Goal: Task Accomplishment & Management: Manage account settings

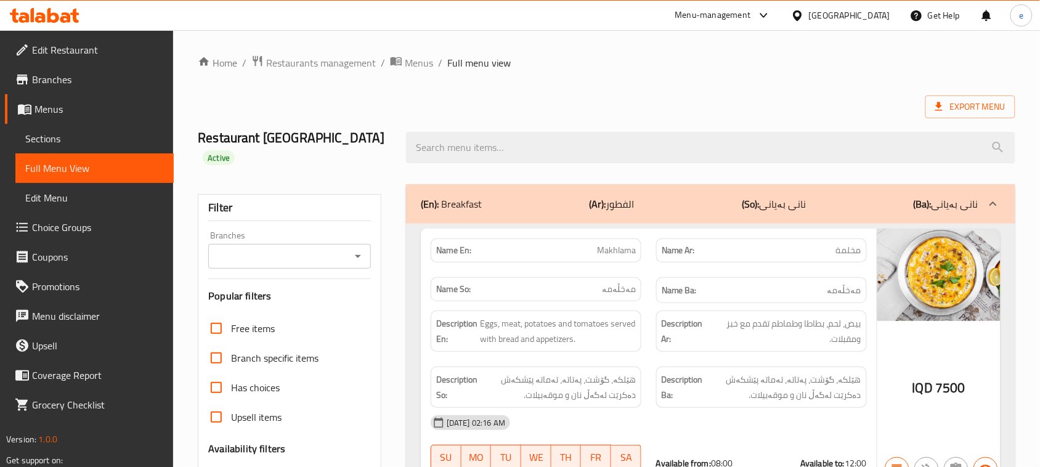
click at [54, 18] on icon at bounding box center [45, 15] width 70 height 15
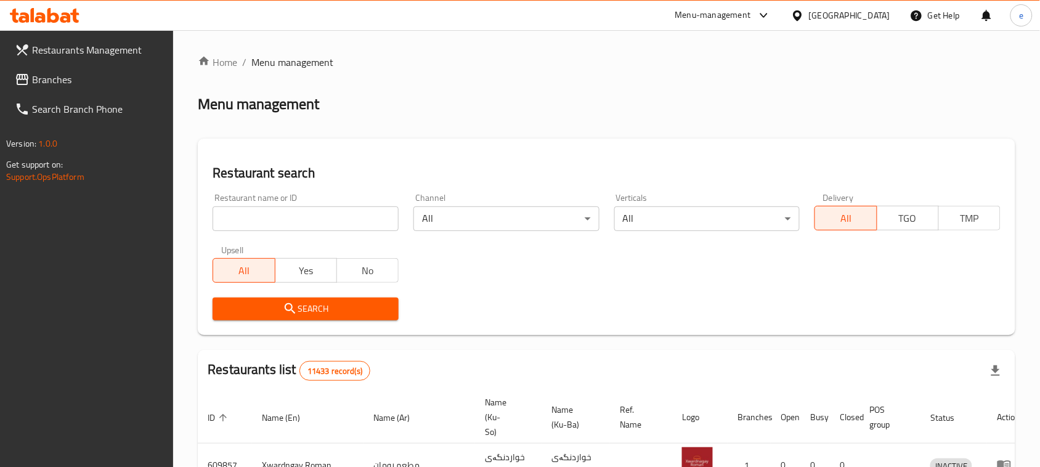
click at [253, 219] on input "search" at bounding box center [306, 218] width 186 height 25
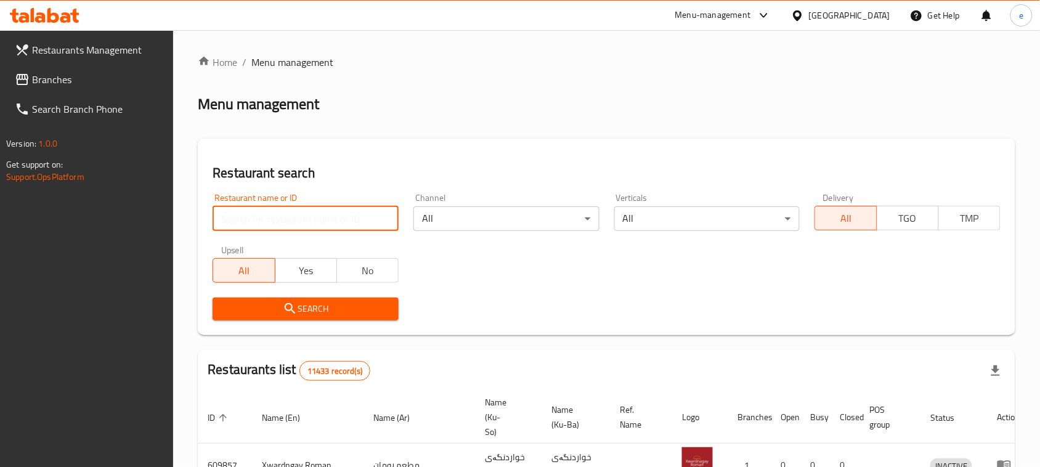
paste input "672916"
type input "672916"
click button "Search" at bounding box center [306, 309] width 186 height 23
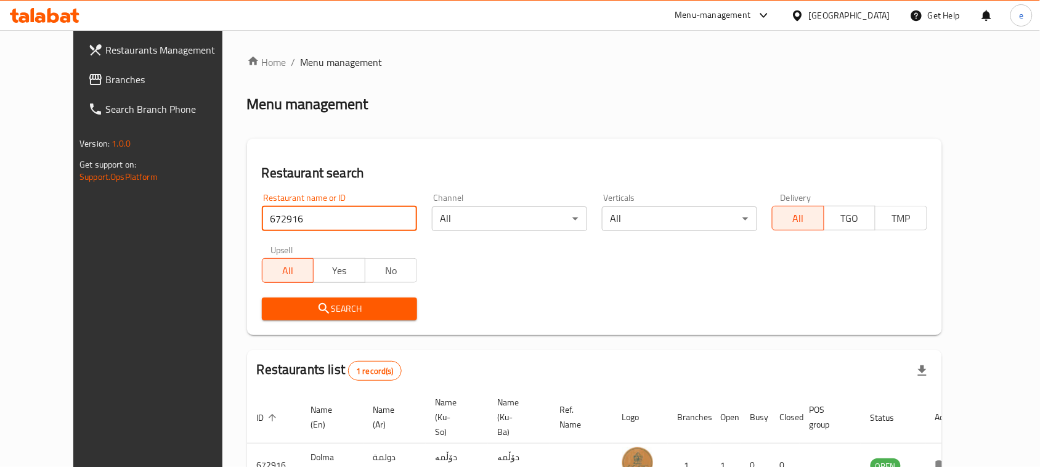
scroll to position [72, 0]
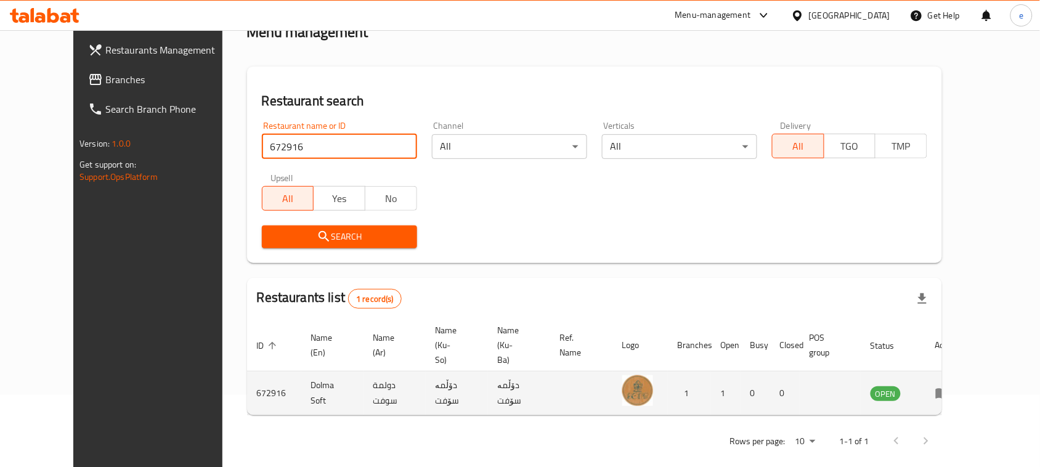
click at [950, 386] on icon "enhanced table" at bounding box center [943, 393] width 15 height 15
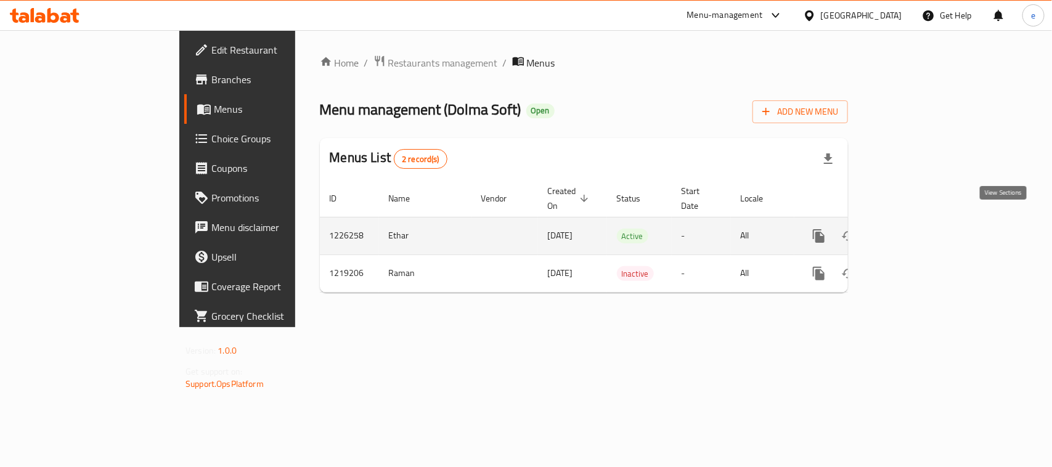
click at [915, 229] on icon "enhanced table" at bounding box center [907, 236] width 15 height 15
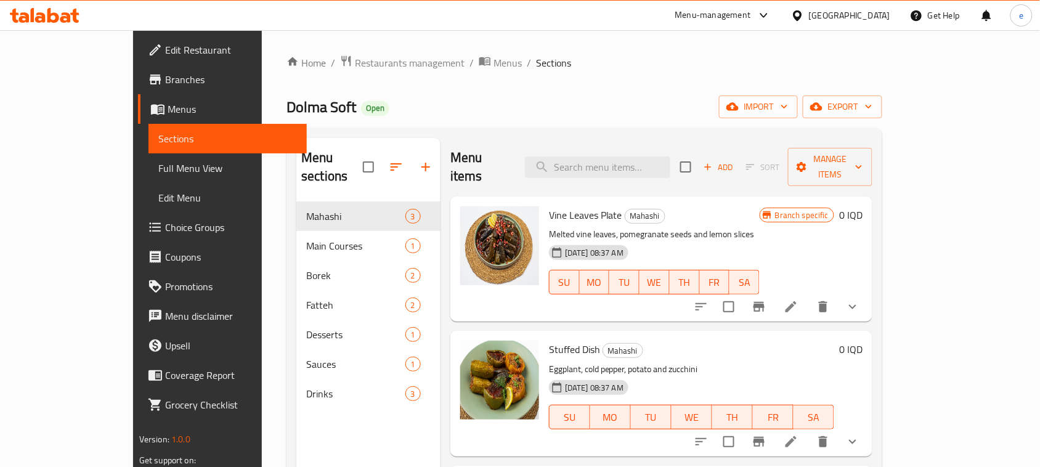
click at [158, 161] on span "Full Menu View" at bounding box center [227, 168] width 139 height 15
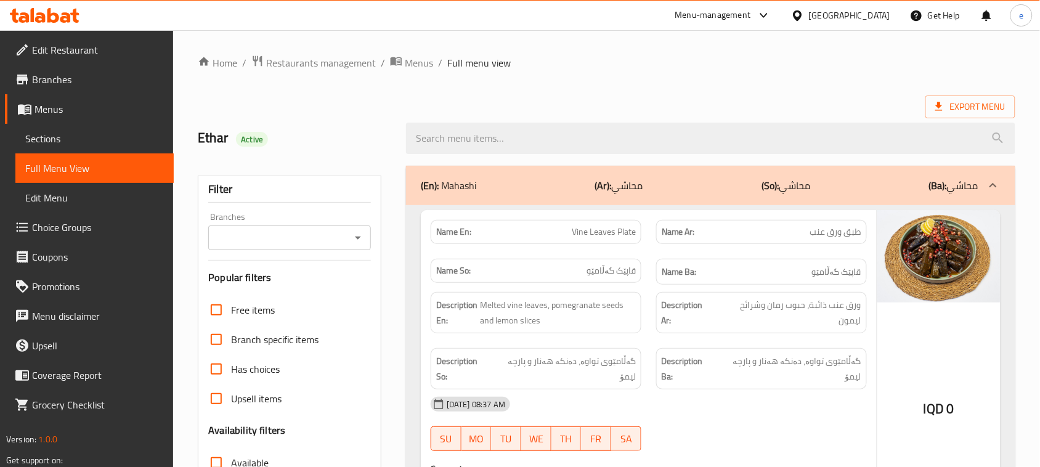
click at [356, 243] on icon "Open" at bounding box center [358, 238] width 15 height 15
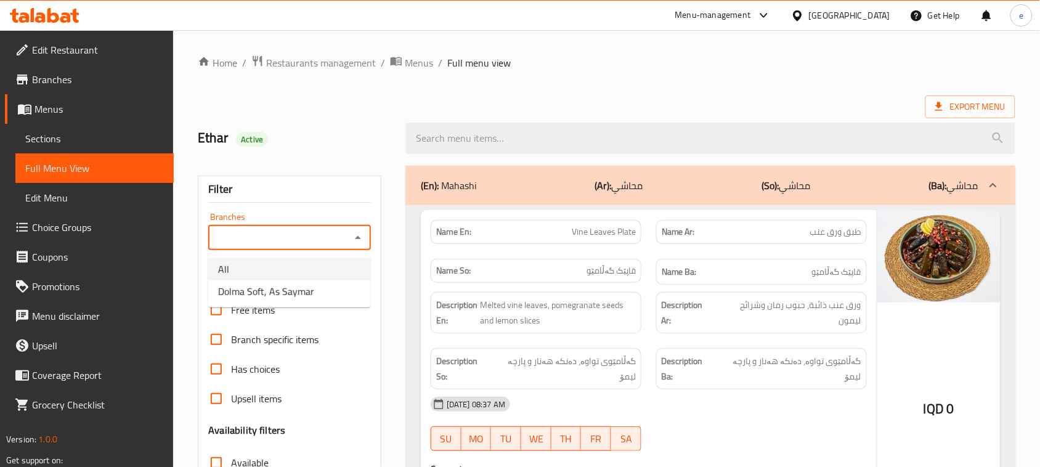
click at [319, 282] on li "Dolma Soft, As Saymar" at bounding box center [289, 291] width 162 height 22
click at [353, 244] on icon "Open" at bounding box center [358, 238] width 15 height 15
click at [316, 266] on li "All" at bounding box center [289, 269] width 162 height 22
click at [355, 247] on button "Open" at bounding box center [357, 237] width 17 height 17
click at [327, 288] on li "Dolma Soft, As Saymar" at bounding box center [289, 291] width 162 height 22
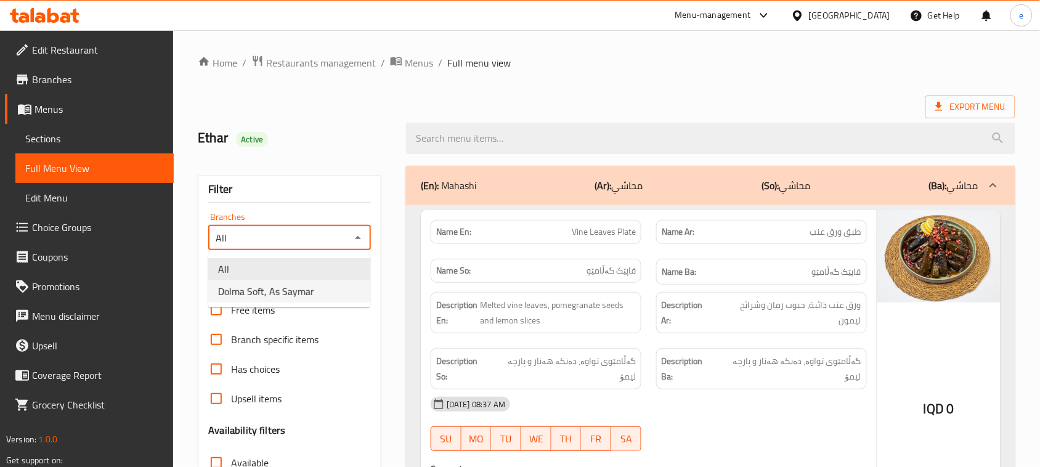
type input "Dolma Soft, As Saymar"
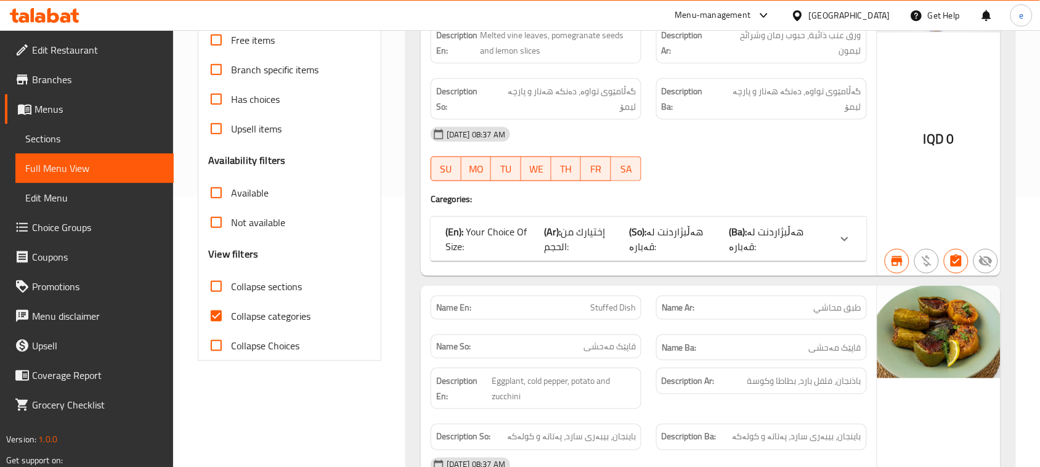
scroll to position [462, 0]
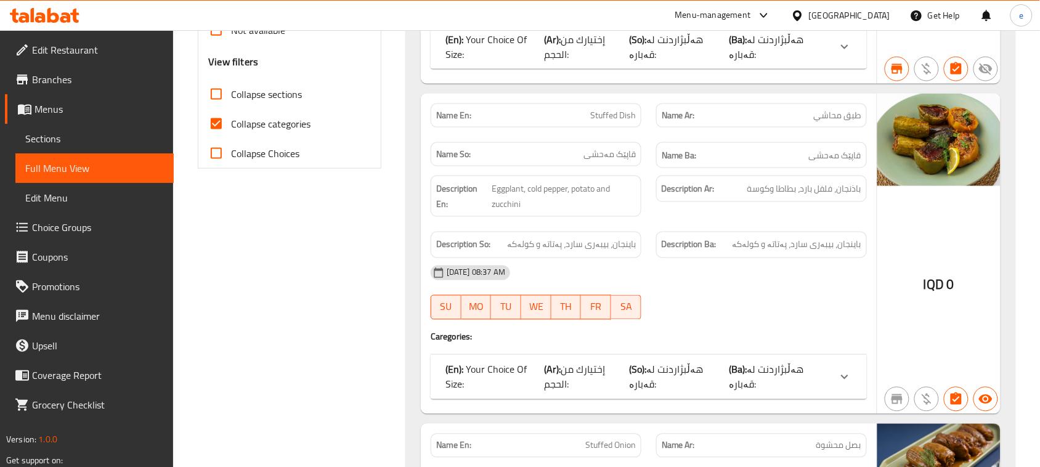
click at [219, 102] on input "Collapse sections" at bounding box center [217, 95] width 30 height 30
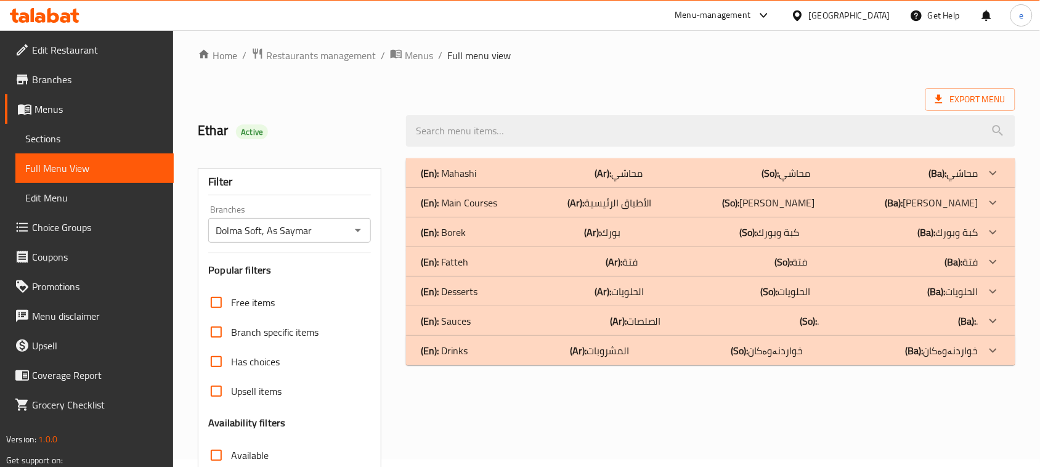
scroll to position [0, 0]
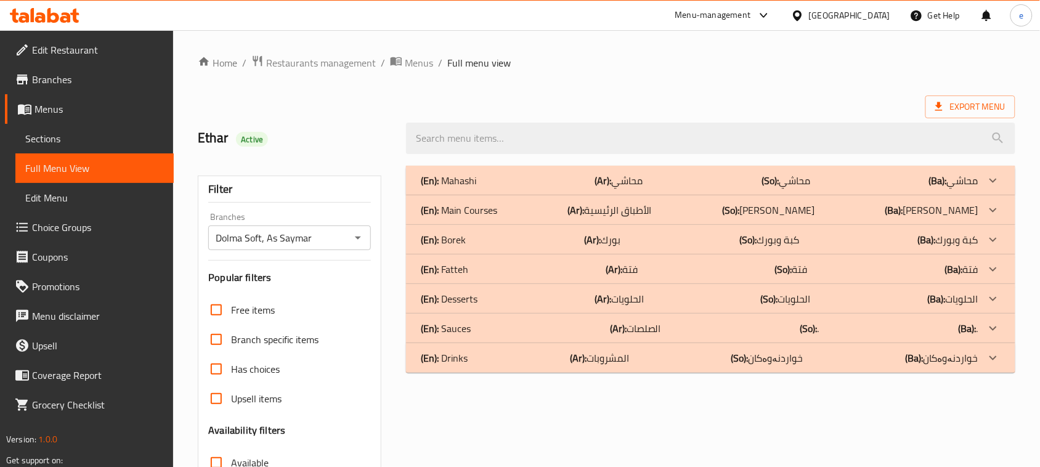
click at [510, 188] on div "(En): Main Courses (Ar): الأطباق الرئيسية (So): ژەمە سەرەکییەکان (Ba): ژەمە سەر…" at bounding box center [700, 180] width 558 height 15
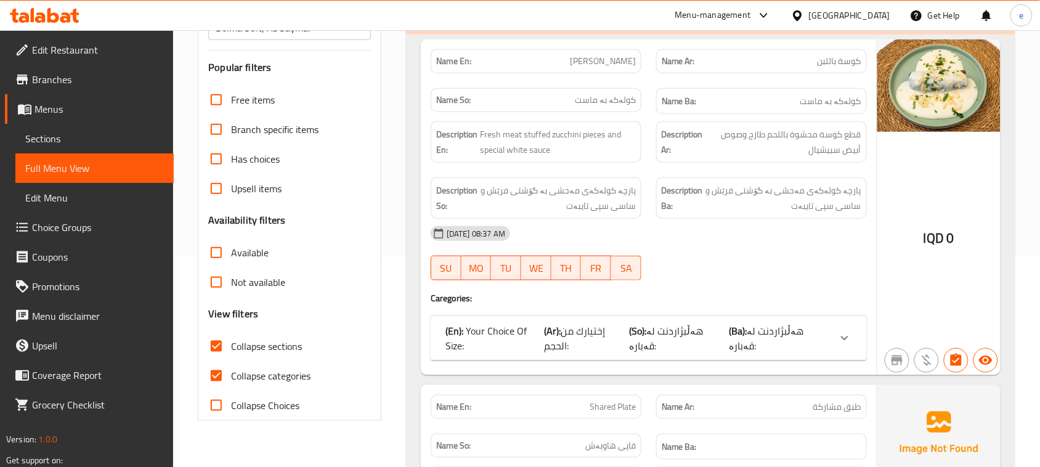
scroll to position [308, 0]
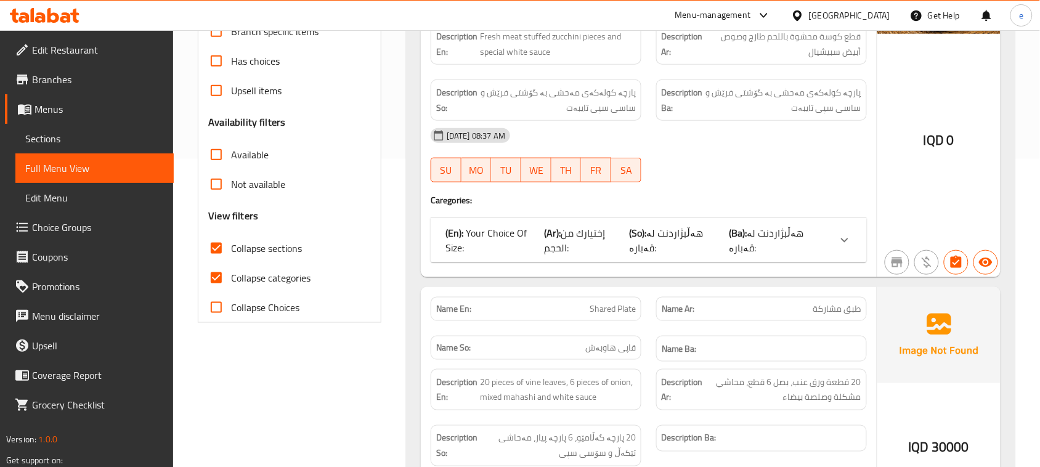
click at [608, 303] on span "Shared Plate" at bounding box center [613, 309] width 46 height 13
click at [837, 297] on div "Name Ar: طبق مشاركة" at bounding box center [761, 309] width 211 height 24
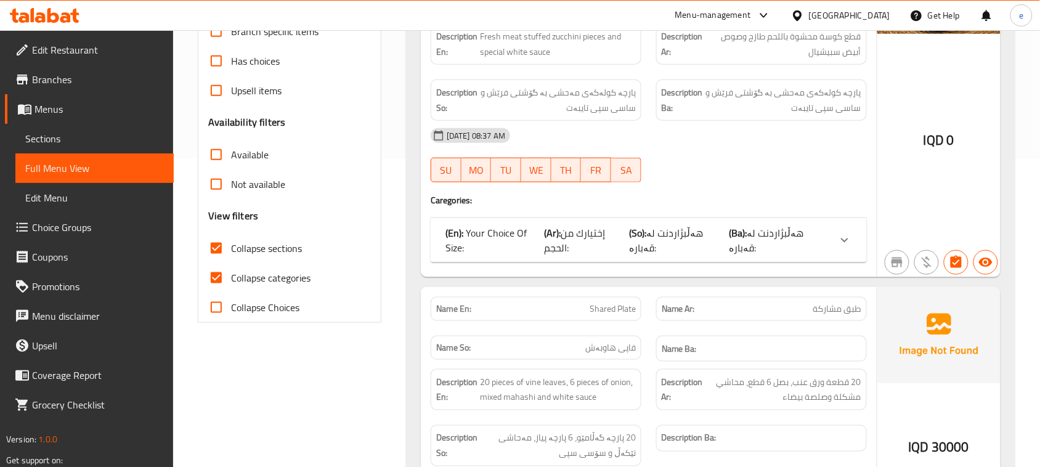
click at [837, 303] on span "طبق مشاركة" at bounding box center [838, 309] width 48 height 13
click at [219, 248] on input "Collapse sections" at bounding box center [217, 249] width 30 height 30
checkbox input "false"
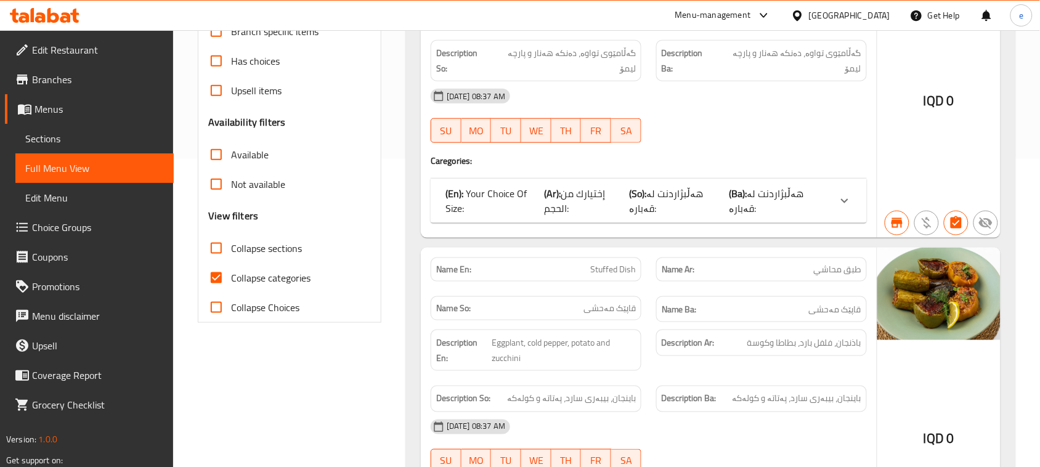
scroll to position [1365, 0]
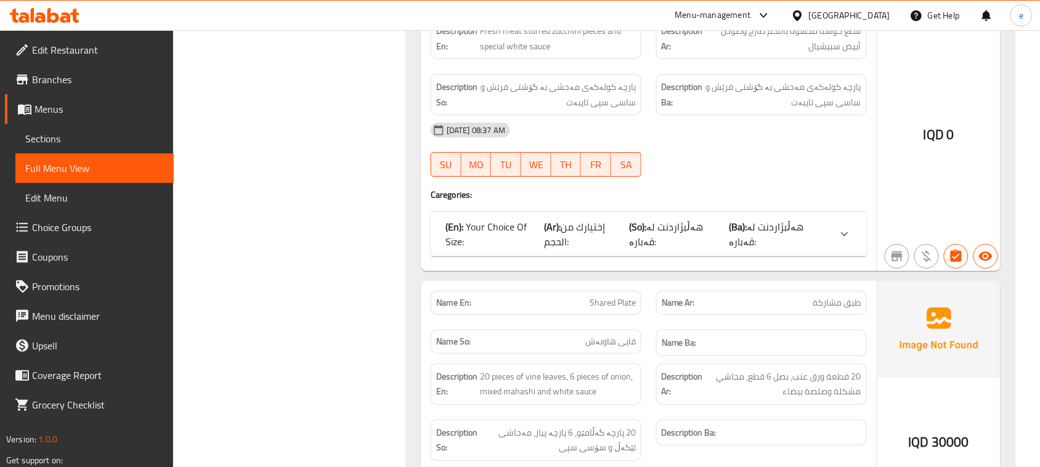
copy span "Shared Plate"
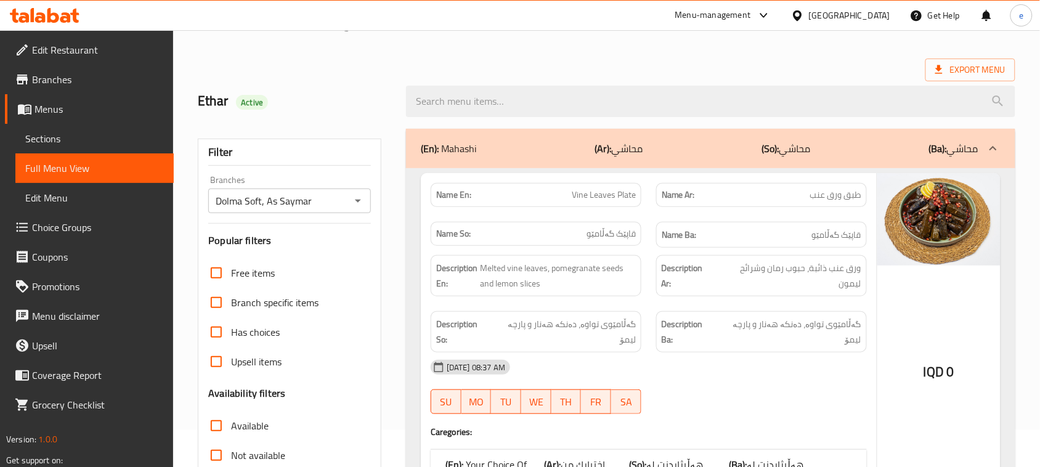
scroll to position [0, 0]
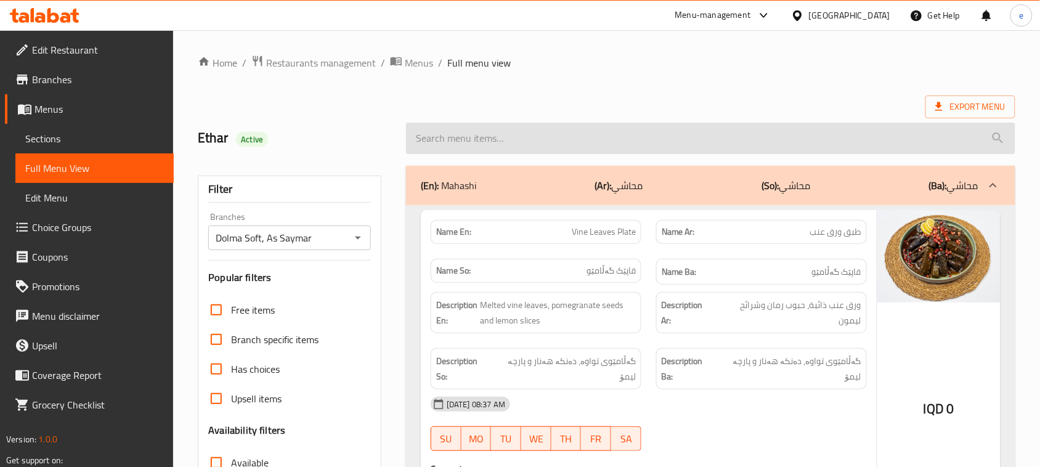
click at [479, 131] on input "search" at bounding box center [711, 138] width 610 height 31
paste input "Shared Plate"
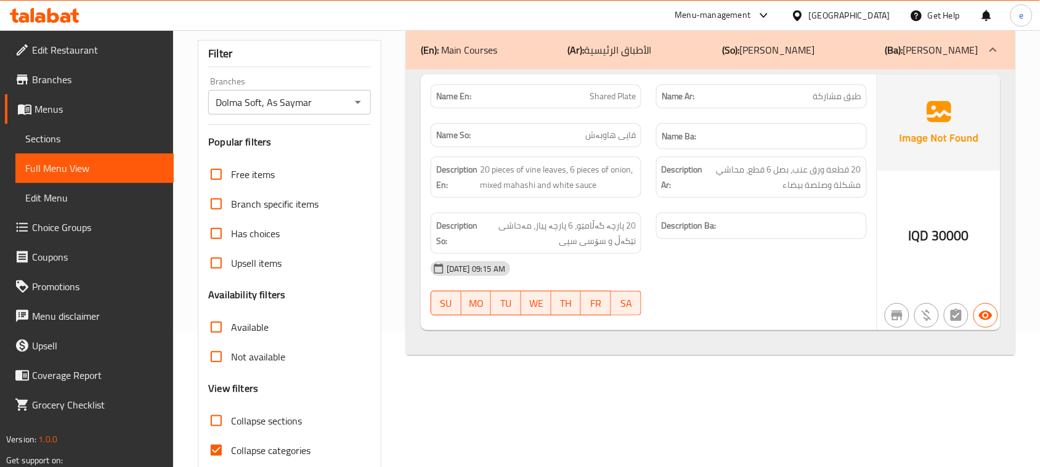
scroll to position [154, 0]
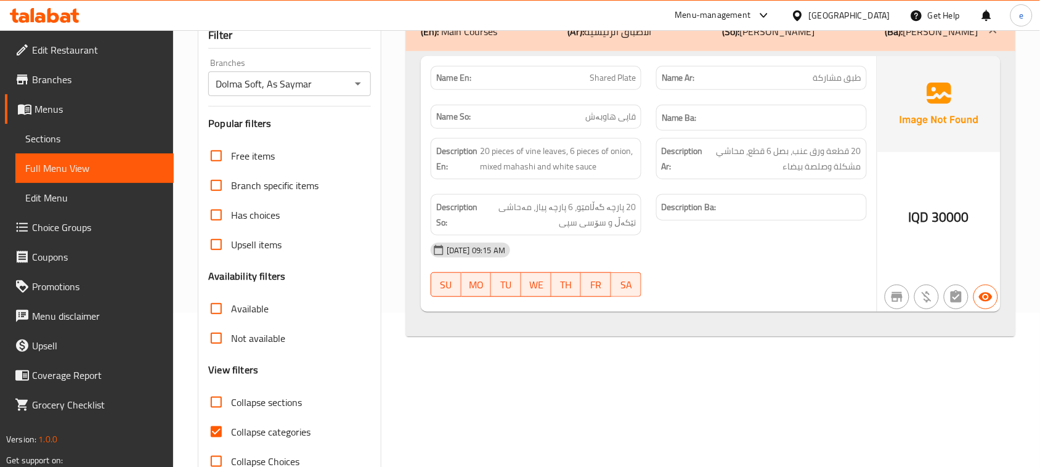
type input "Shared Plate"
click at [624, 84] on span "Shared Plate" at bounding box center [613, 77] width 46 height 13
copy span "Shared Plate"
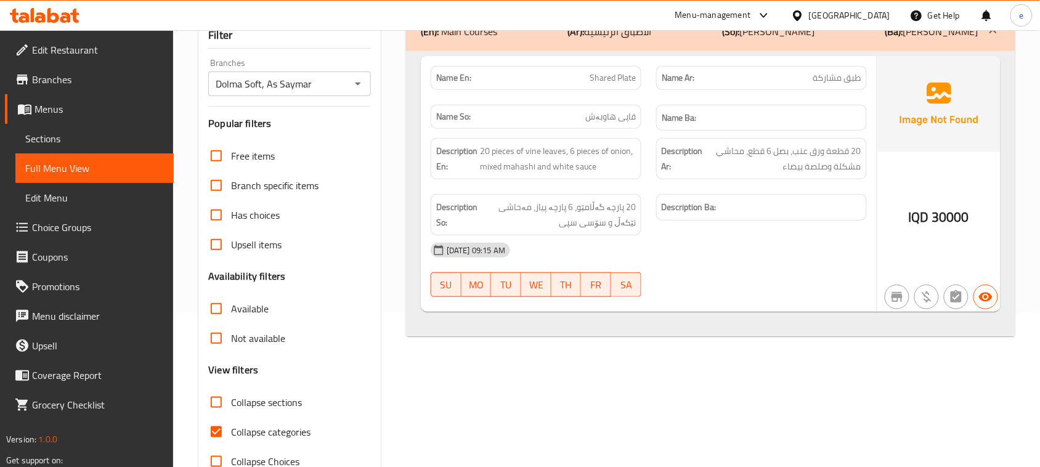
click at [683, 213] on strong "Description Ba:" at bounding box center [689, 207] width 55 height 15
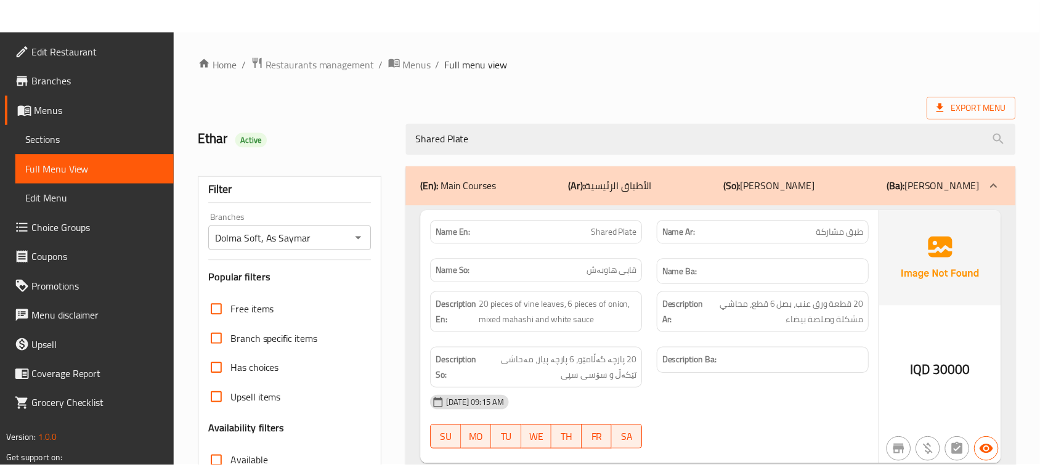
scroll to position [189, 0]
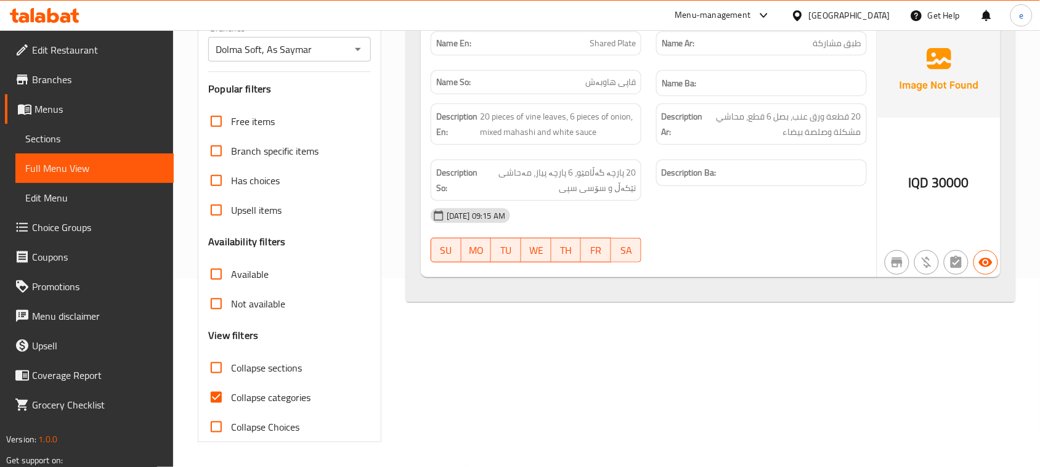
click at [72, 13] on icon at bounding box center [74, 16] width 9 height 14
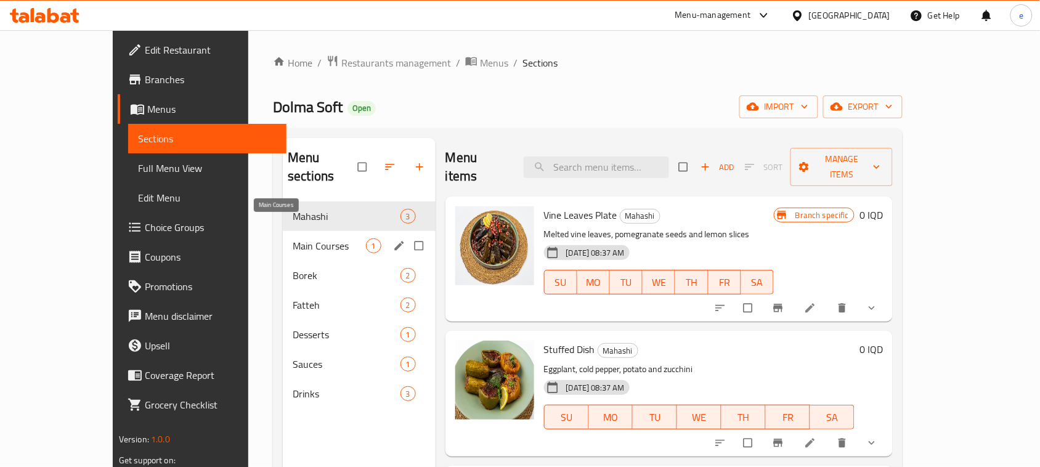
click at [293, 239] on span "Main Courses" at bounding box center [329, 246] width 73 height 15
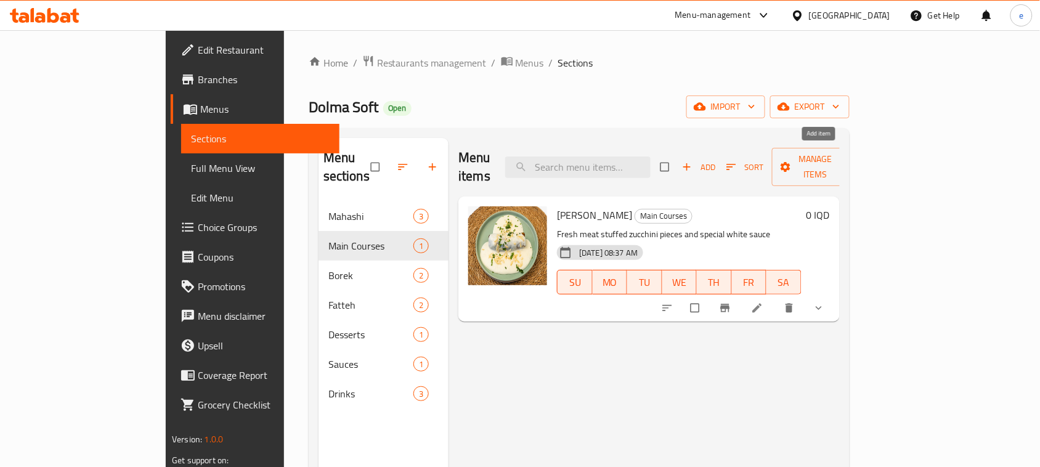
click at [716, 165] on span "Add" at bounding box center [698, 167] width 33 height 14
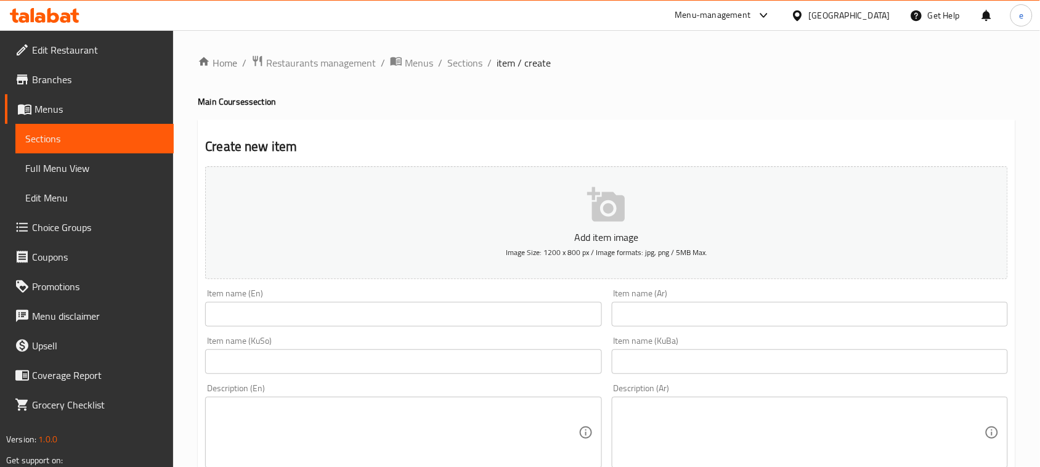
click at [425, 308] on input "text" at bounding box center [403, 314] width 396 height 25
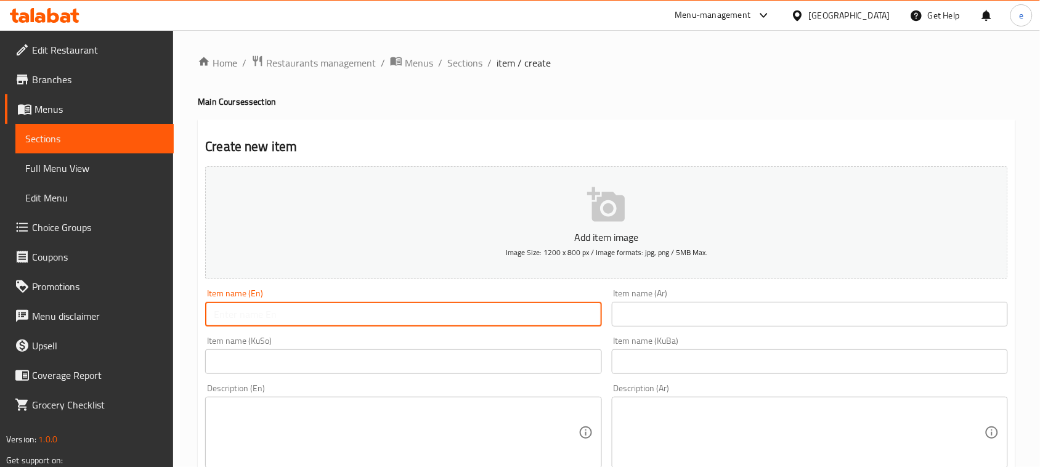
paste input "Shared Plate"
type input "Shared Plate"
click at [701, 298] on div "Item name (Ar) Item name (Ar)" at bounding box center [810, 308] width 396 height 38
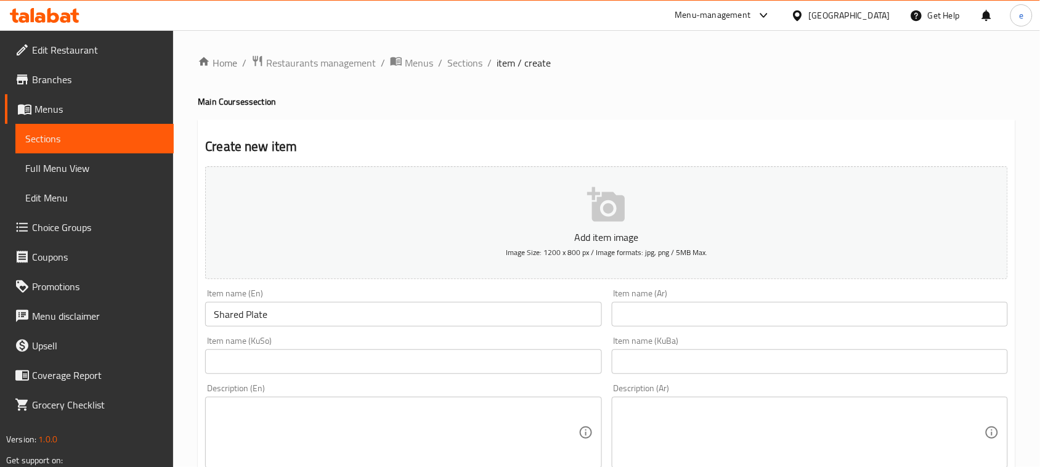
click at [700, 304] on input "text" at bounding box center [810, 314] width 396 height 25
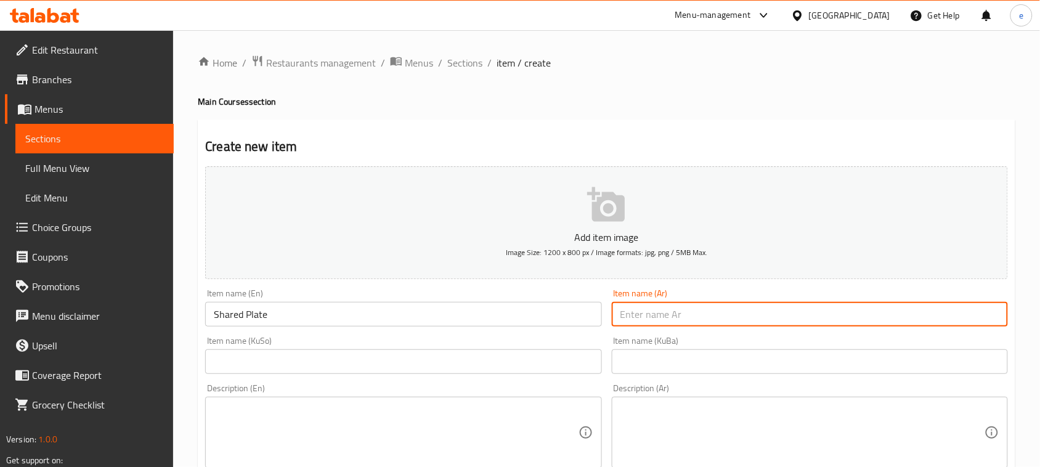
click at [862, 330] on div "Item name (Ar) Item name (Ar)" at bounding box center [810, 307] width 406 height 47
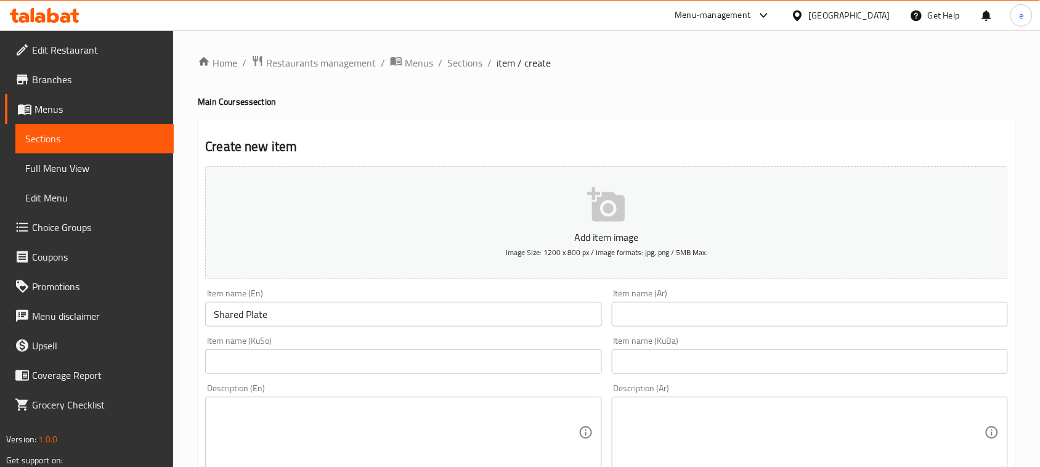
click at [844, 314] on input "text" at bounding box center [810, 314] width 396 height 25
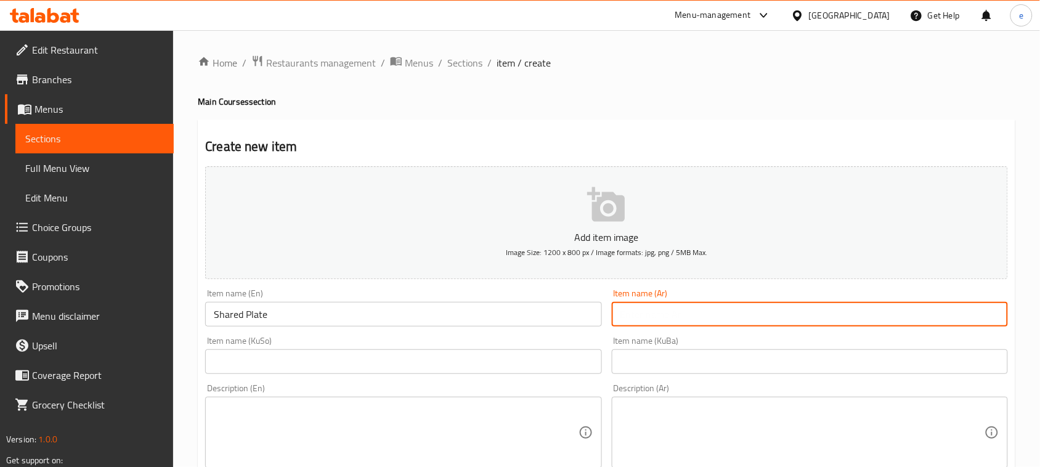
paste input "طبق مشاركة"
type input "طبق مشاركة"
click at [564, 359] on input "text" at bounding box center [403, 361] width 396 height 25
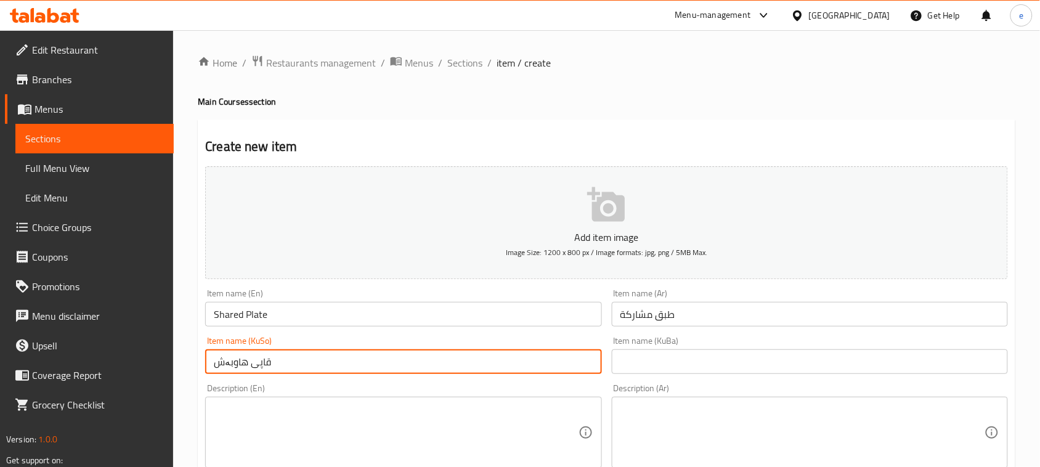
type input "قاپی هاوبەش"
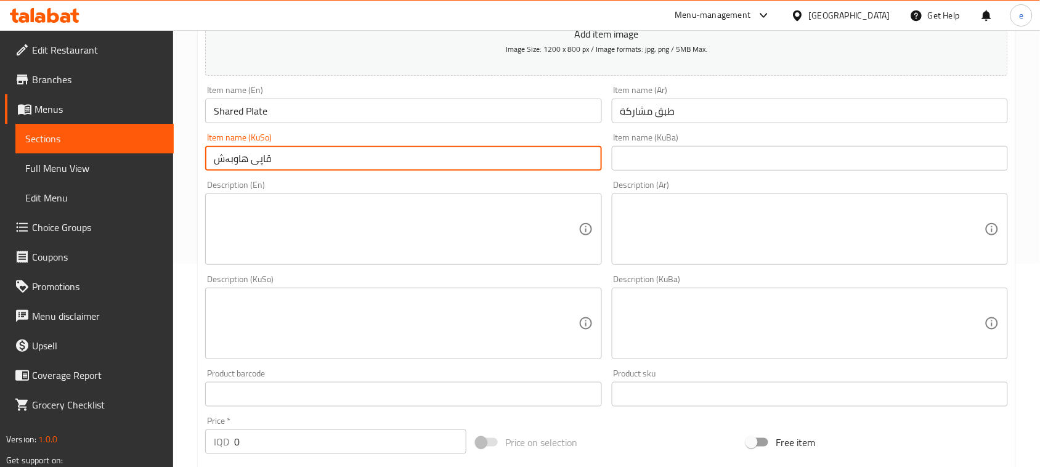
scroll to position [308, 0]
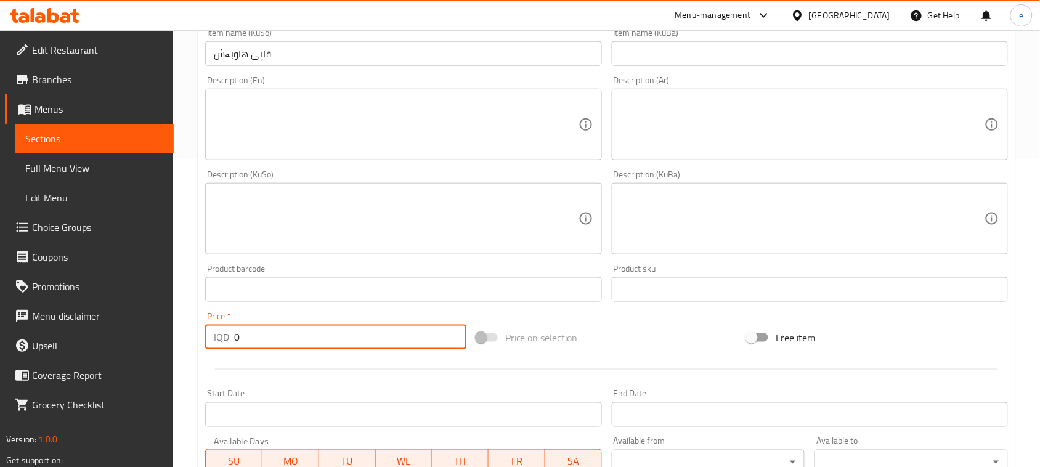
drag, startPoint x: 282, startPoint y: 333, endPoint x: 218, endPoint y: 342, distance: 64.8
click at [219, 342] on div "IQD 0 Price *" at bounding box center [335, 337] width 261 height 25
type input "30000"
click at [404, 121] on textarea at bounding box center [396, 125] width 364 height 59
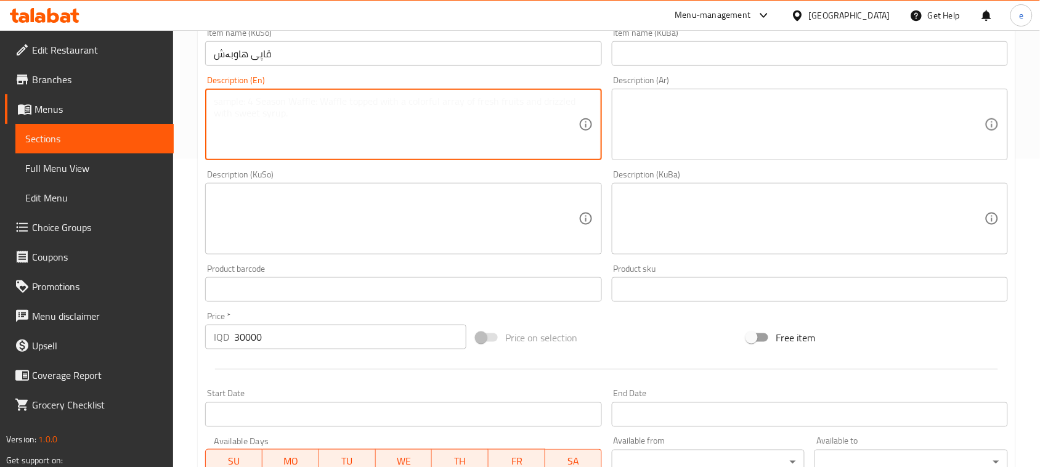
paste textarea "20 pieces of vine leaves, 6 pieces of onion, mixed mahashi and white sauce"
type textarea "20 pieces of vine leaves, 6 pieces of onion, mixed mahashi and white sauce"
click at [710, 149] on textarea at bounding box center [803, 125] width 364 height 59
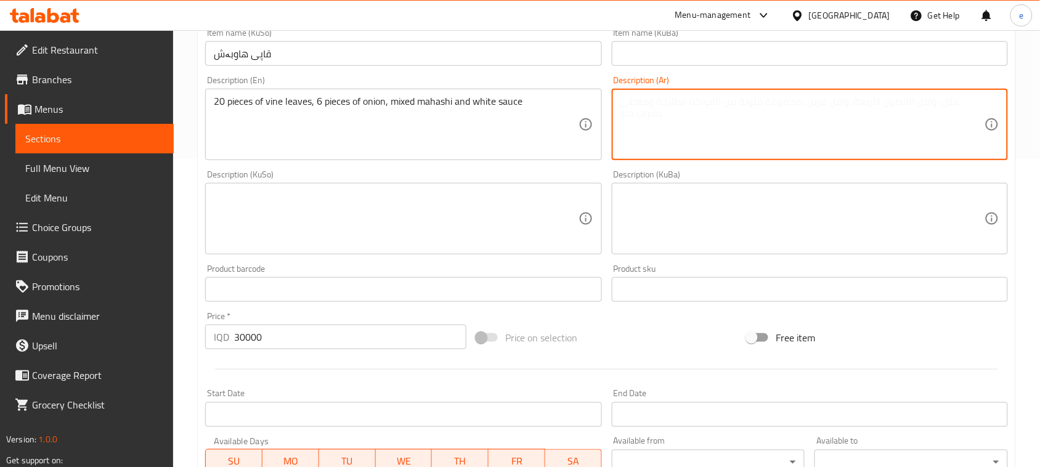
paste textarea "20 قطعة ورق عنب، بصل 6 قطع، محاشي مشكلة وصلصة بيضاء"
type textarea "20 قطعة ورق عنب، بصل 6 قطع، محاشي مشكلة وصلصة بيضاء"
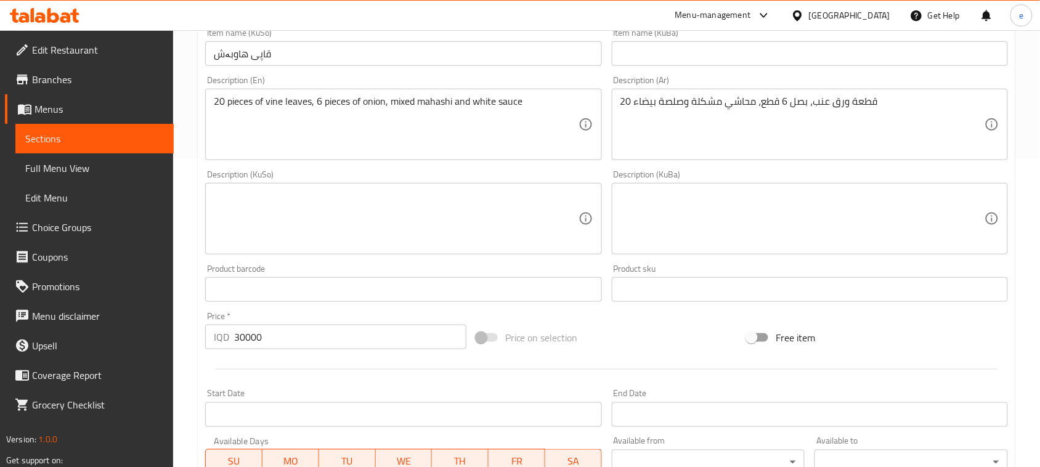
click at [537, 254] on div "Description (KuSo)" at bounding box center [403, 218] width 396 height 71
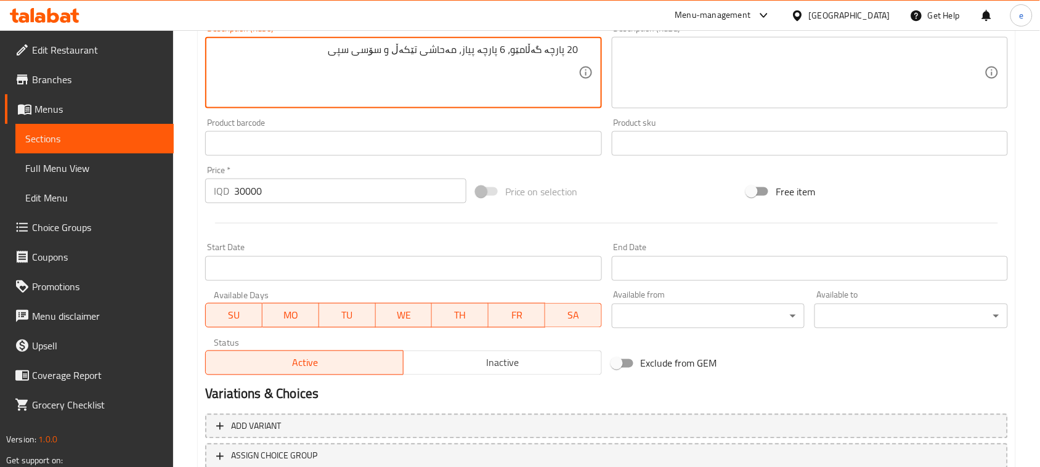
scroll to position [543, 0]
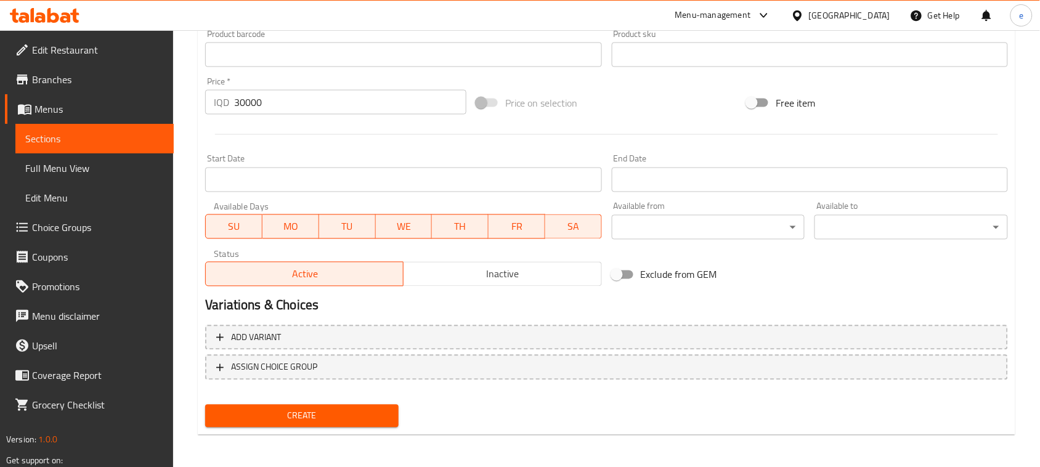
type textarea "20 پارچە گەڵامێو، 6 پارچە پیاز، مەحاشی تێکەڵ و سۆسی سپی"
click at [335, 431] on div "Create new item Add item image Image Size: 1200 x 800 px / Image formats: jpg, …" at bounding box center [607, 6] width 818 height 859
click at [335, 420] on span "Create" at bounding box center [302, 416] width 174 height 15
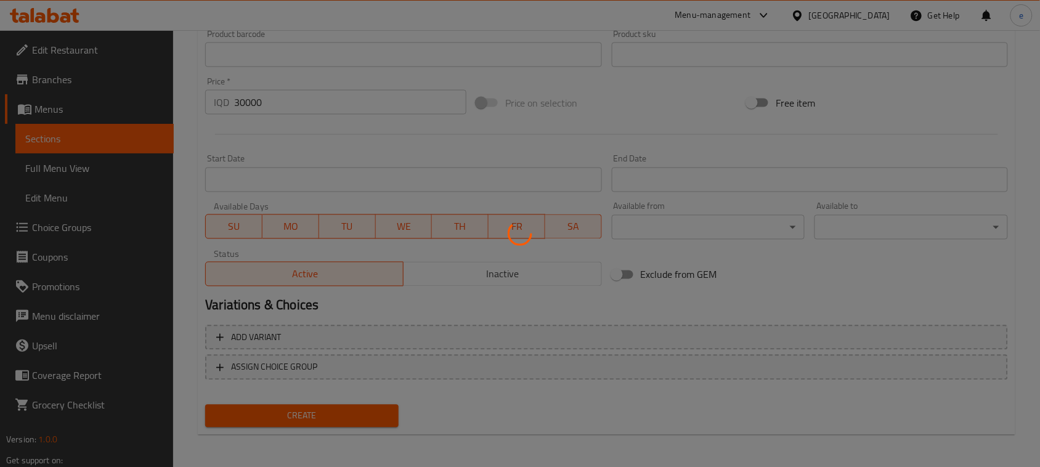
type input "0"
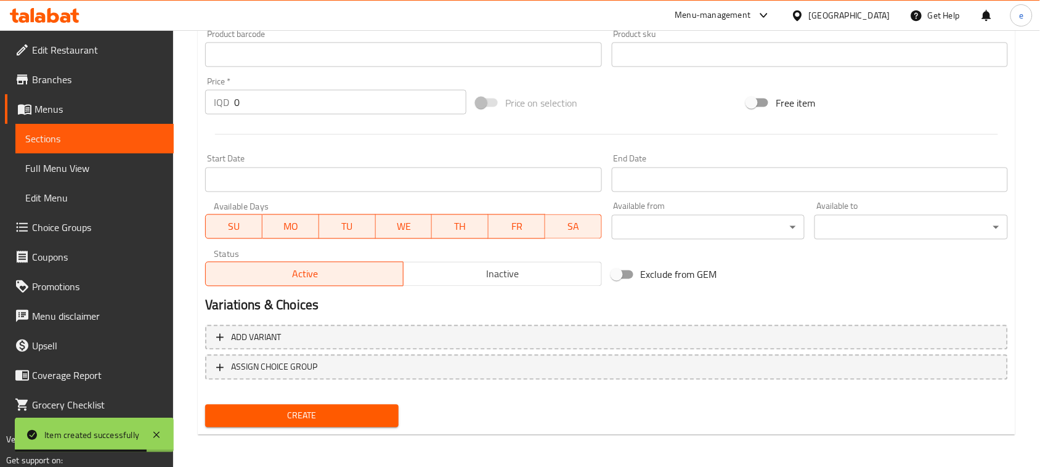
click at [65, 14] on icon at bounding box center [65, 17] width 10 height 10
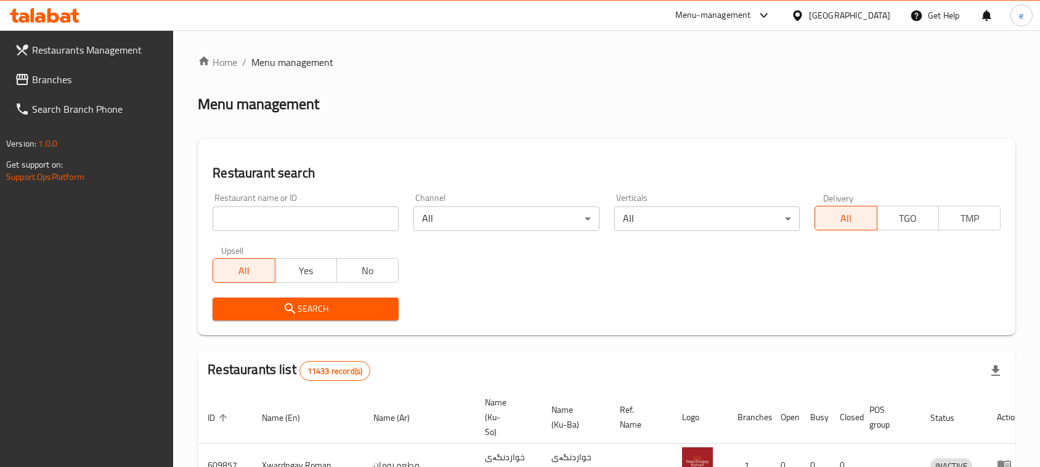
scroll to position [170, 0]
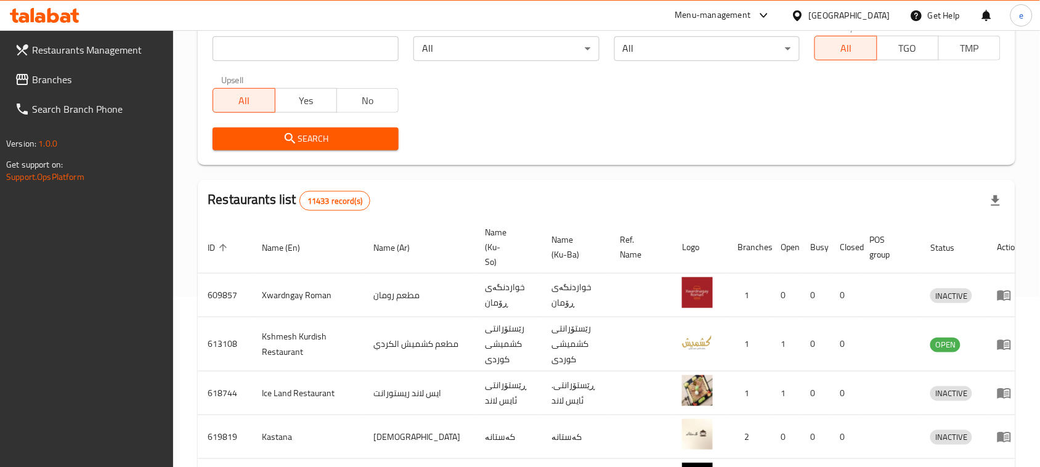
click at [276, 54] on input "search" at bounding box center [306, 48] width 186 height 25
paste input "692085"
type input "692085"
click button "Search" at bounding box center [306, 139] width 186 height 23
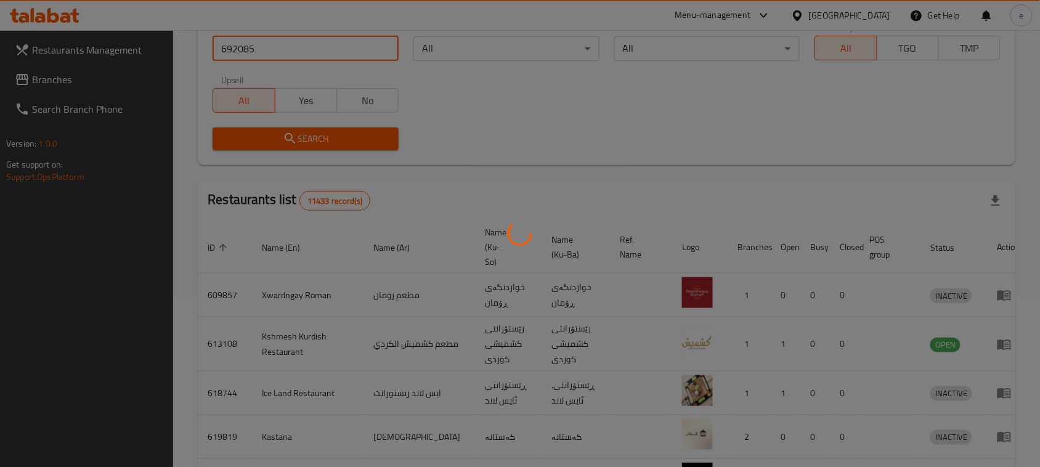
scroll to position [72, 0]
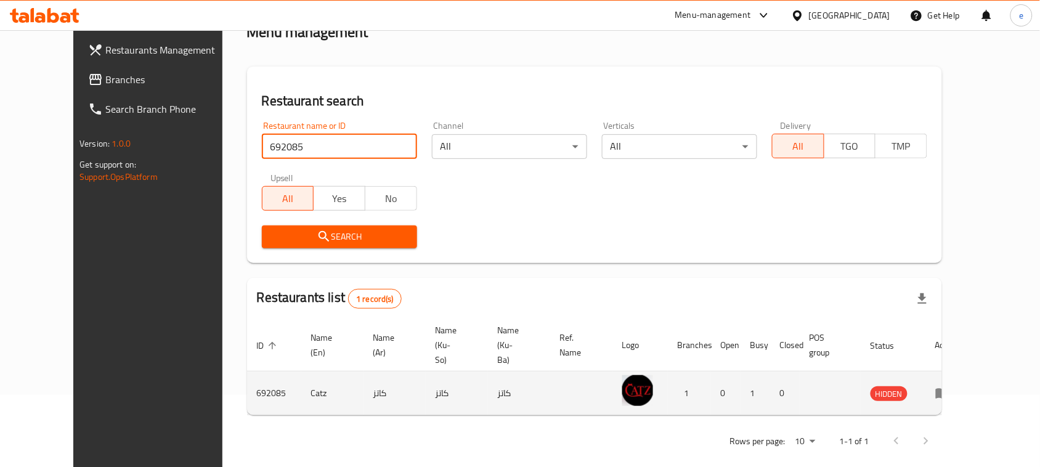
click at [950, 386] on icon "enhanced table" at bounding box center [943, 393] width 15 height 15
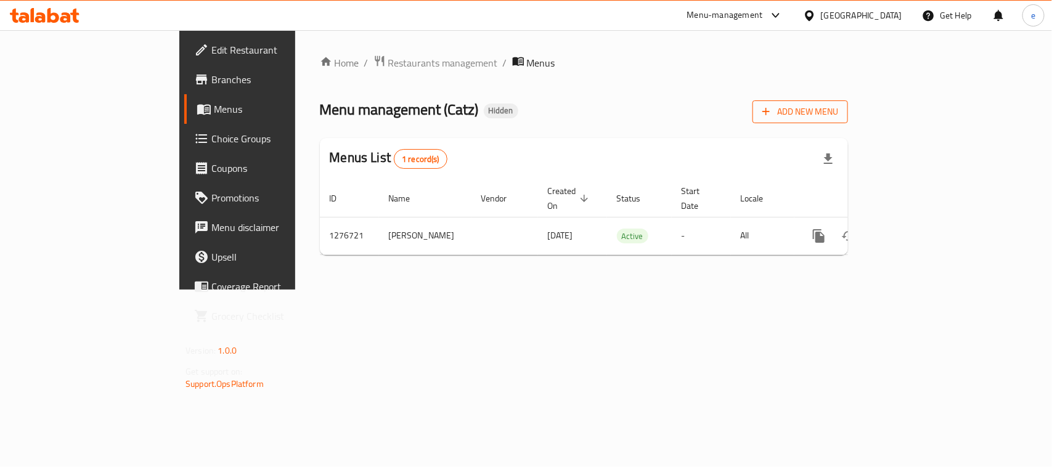
click at [838, 112] on span "Add New Menu" at bounding box center [800, 111] width 76 height 15
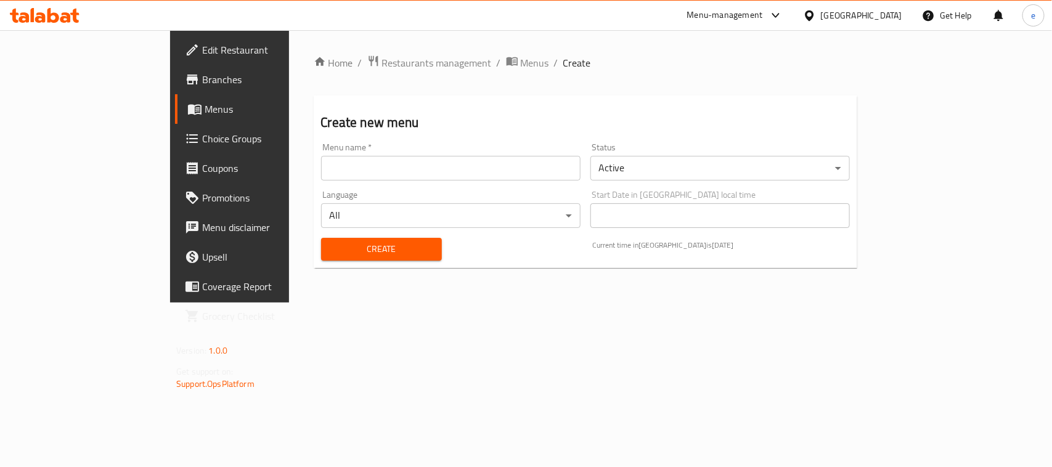
click at [362, 166] on input "text" at bounding box center [450, 168] width 259 height 25
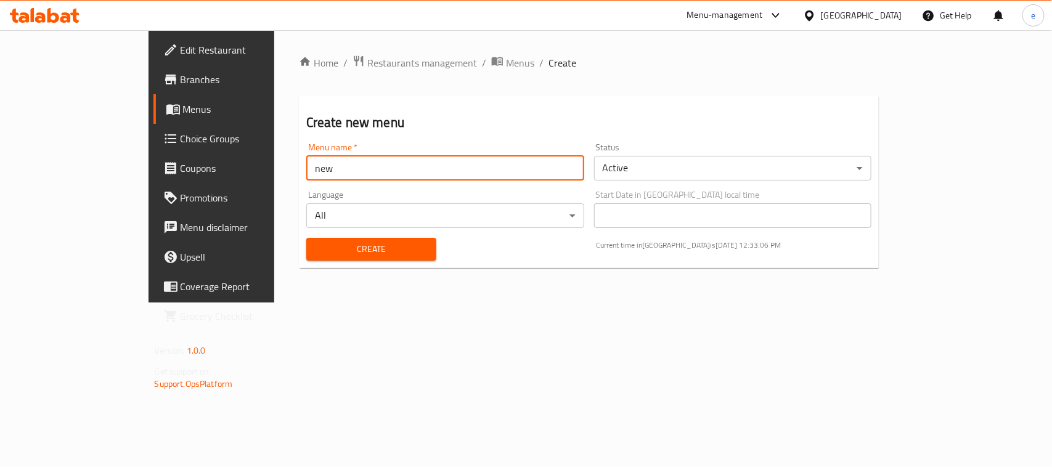
type input "new menu"
click at [316, 253] on span "Create" at bounding box center [371, 249] width 110 height 15
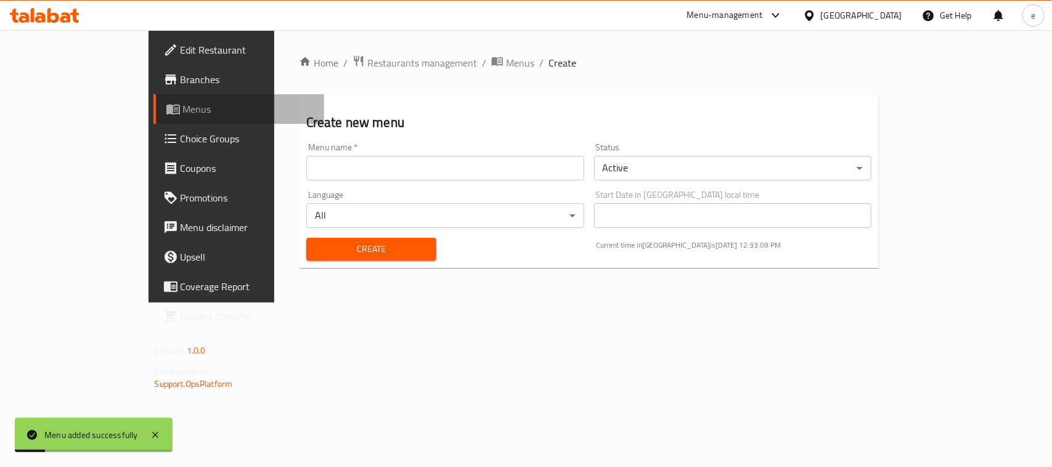
click at [183, 102] on span "Menus" at bounding box center [248, 109] width 131 height 15
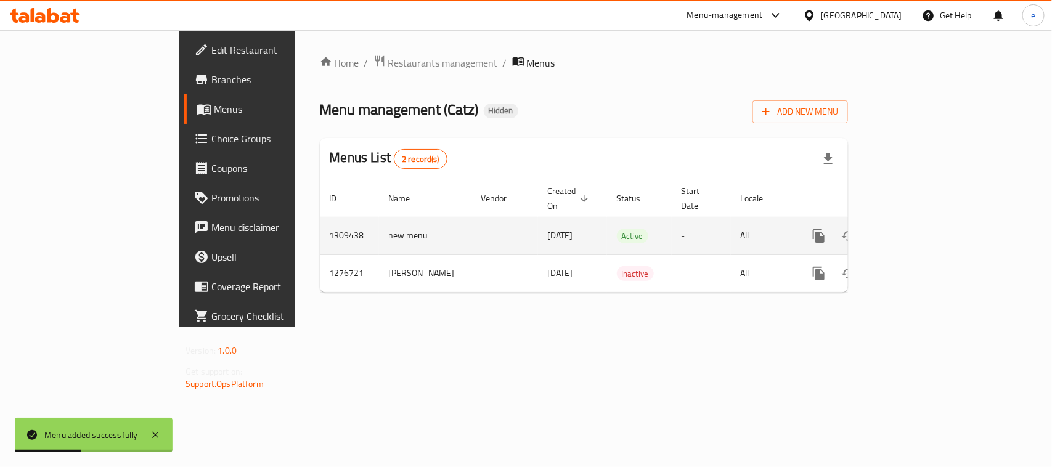
click at [856, 229] on icon "enhanced table" at bounding box center [848, 236] width 15 height 15
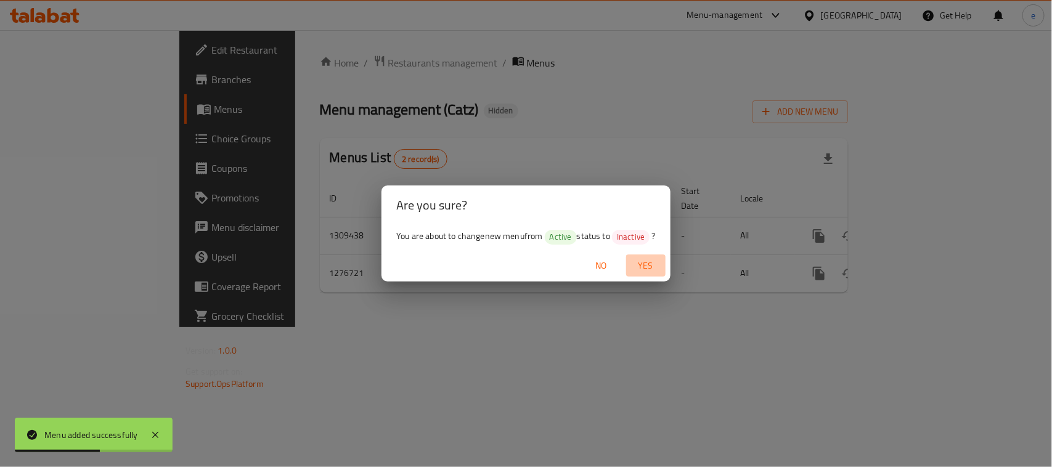
click at [642, 262] on span "Yes" at bounding box center [646, 265] width 30 height 15
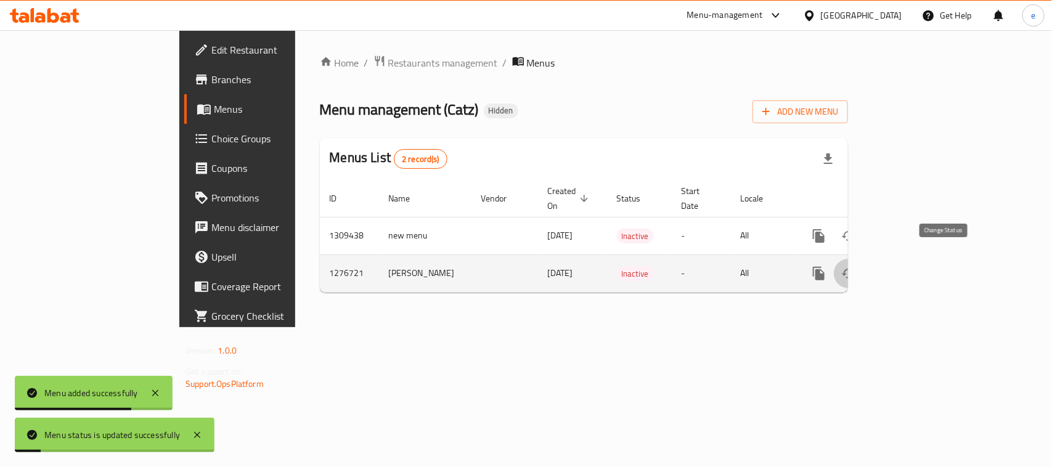
click at [856, 267] on icon "enhanced table" at bounding box center [848, 273] width 15 height 15
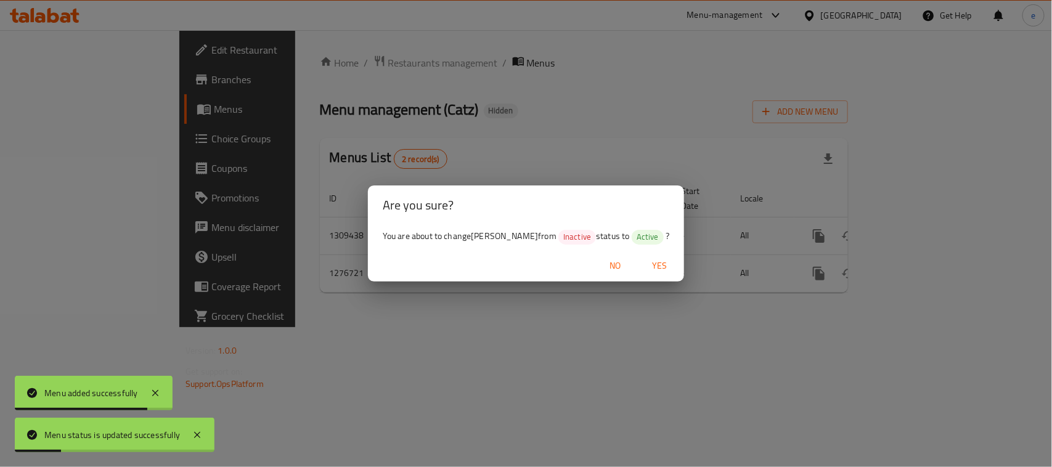
click at [647, 263] on span "Yes" at bounding box center [660, 265] width 30 height 15
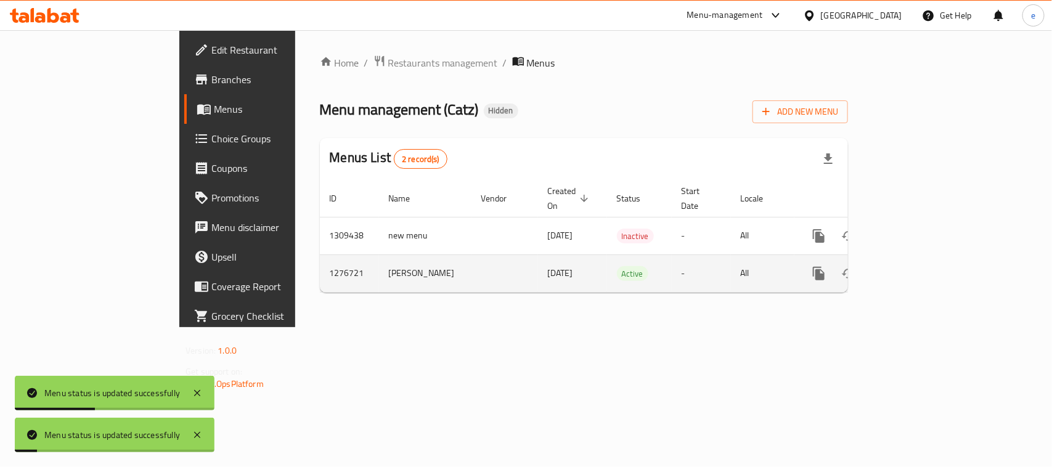
click at [923, 269] on link "enhanced table" at bounding box center [908, 274] width 30 height 30
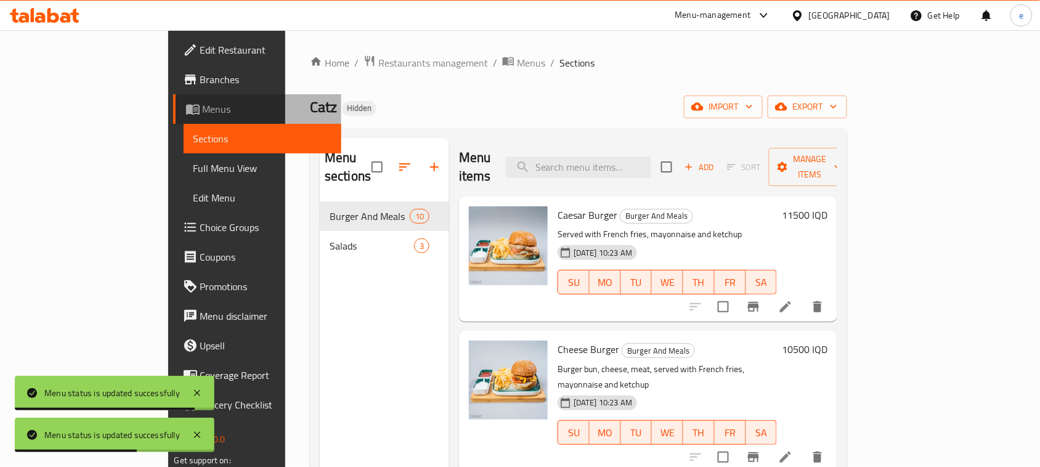
click at [173, 118] on link "Menus" at bounding box center [257, 109] width 169 height 30
